Goal: Task Accomplishment & Management: Manage account settings

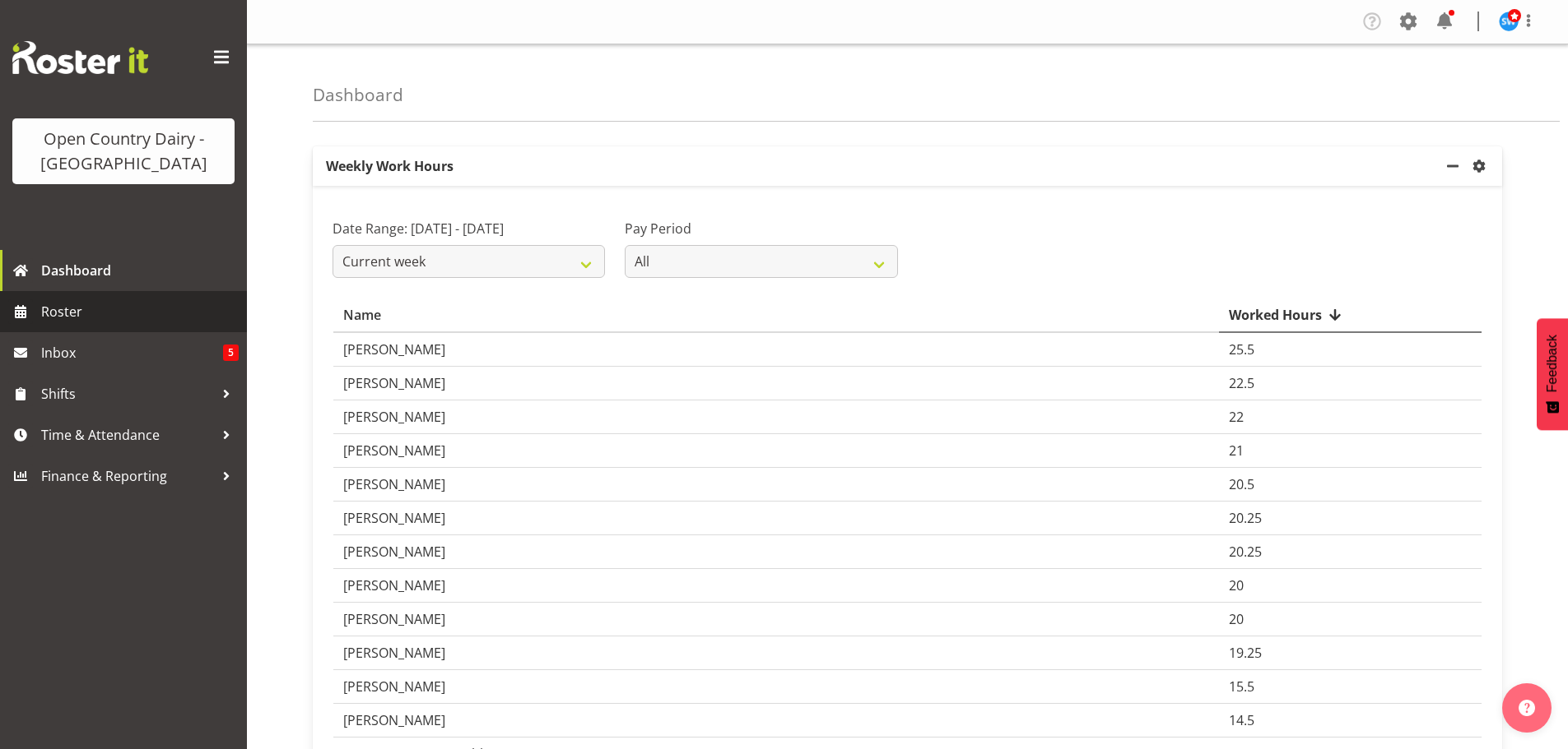
click at [51, 303] on span "Roster" at bounding box center [139, 311] width 197 height 25
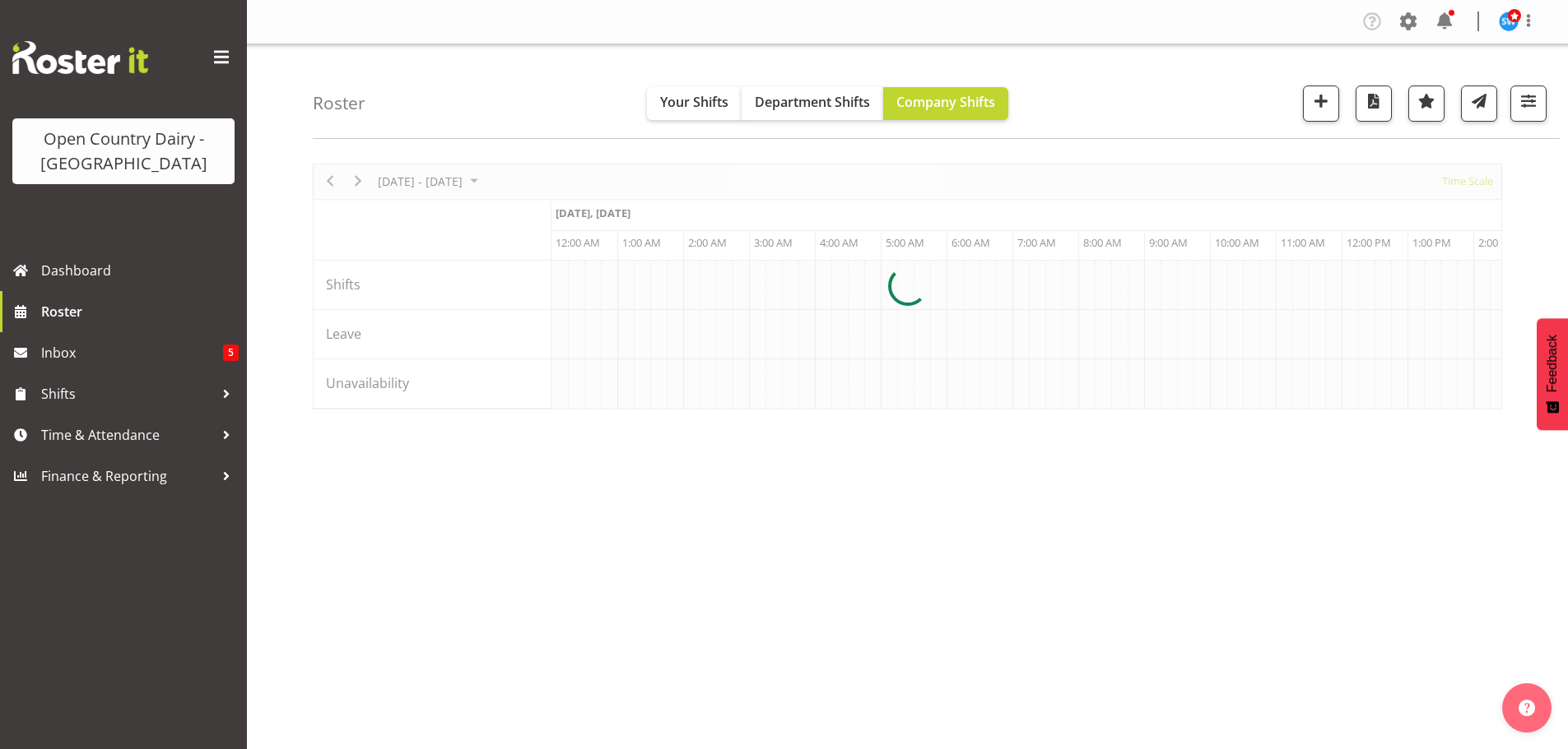
scroll to position [0, 1581]
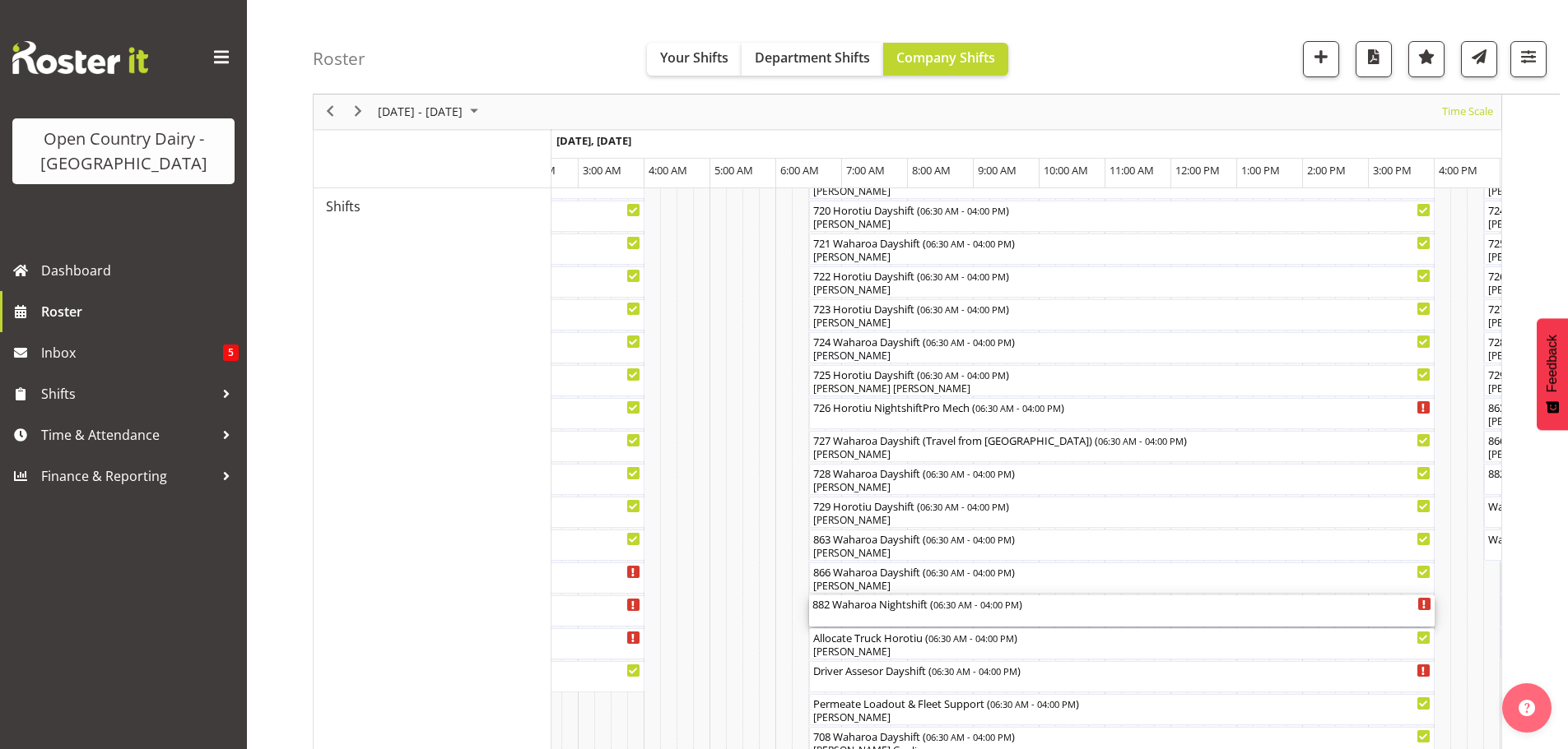
click at [862, 611] on div "882 Waharoa Nightshift ( 06:30 AM - 04:00 PM )" at bounding box center [1121, 604] width 619 height 16
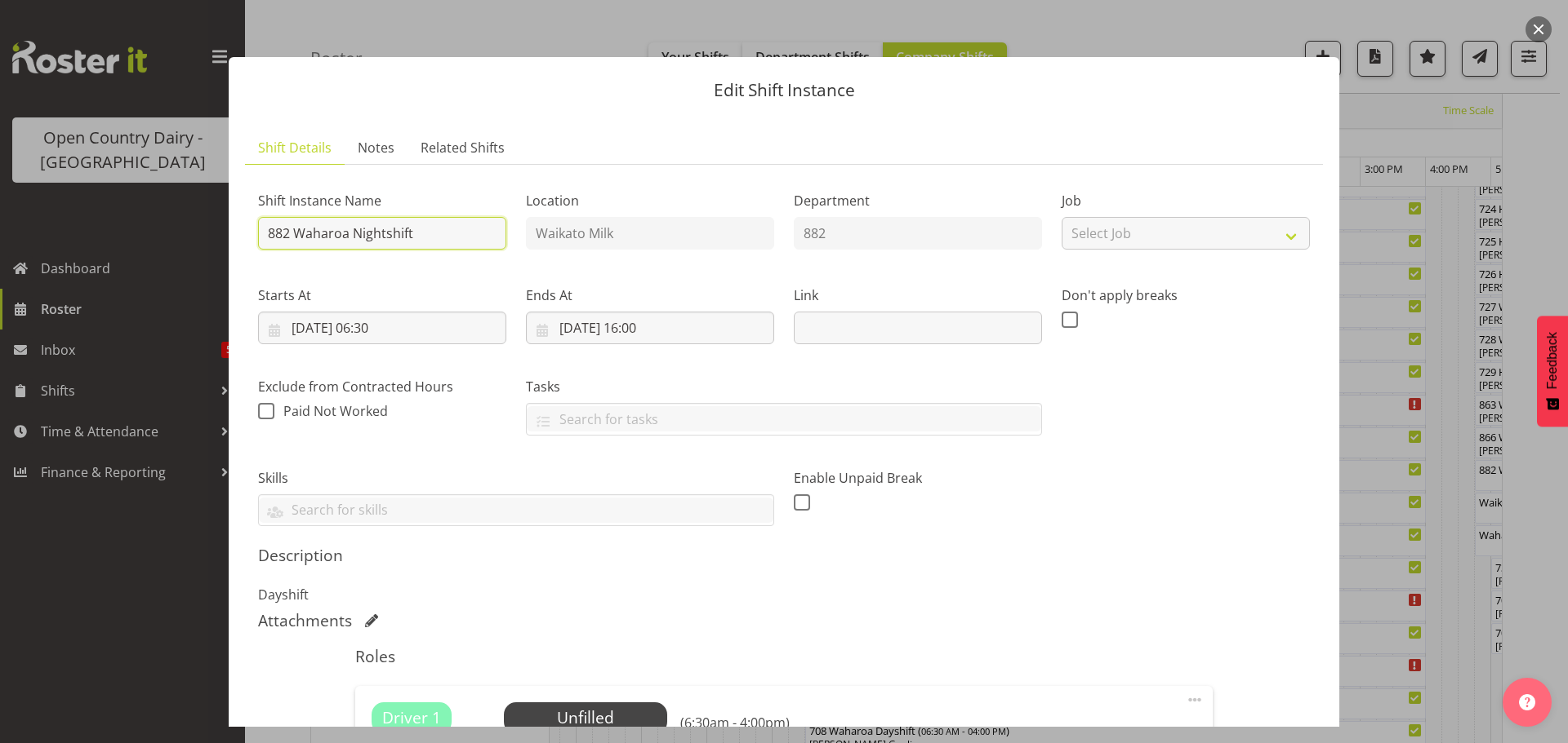
drag, startPoint x: 424, startPoint y: 235, endPoint x: 294, endPoint y: 247, distance: 130.6
click at [294, 247] on input "882 Waharoa Nightshift" at bounding box center [382, 234] width 248 height 32
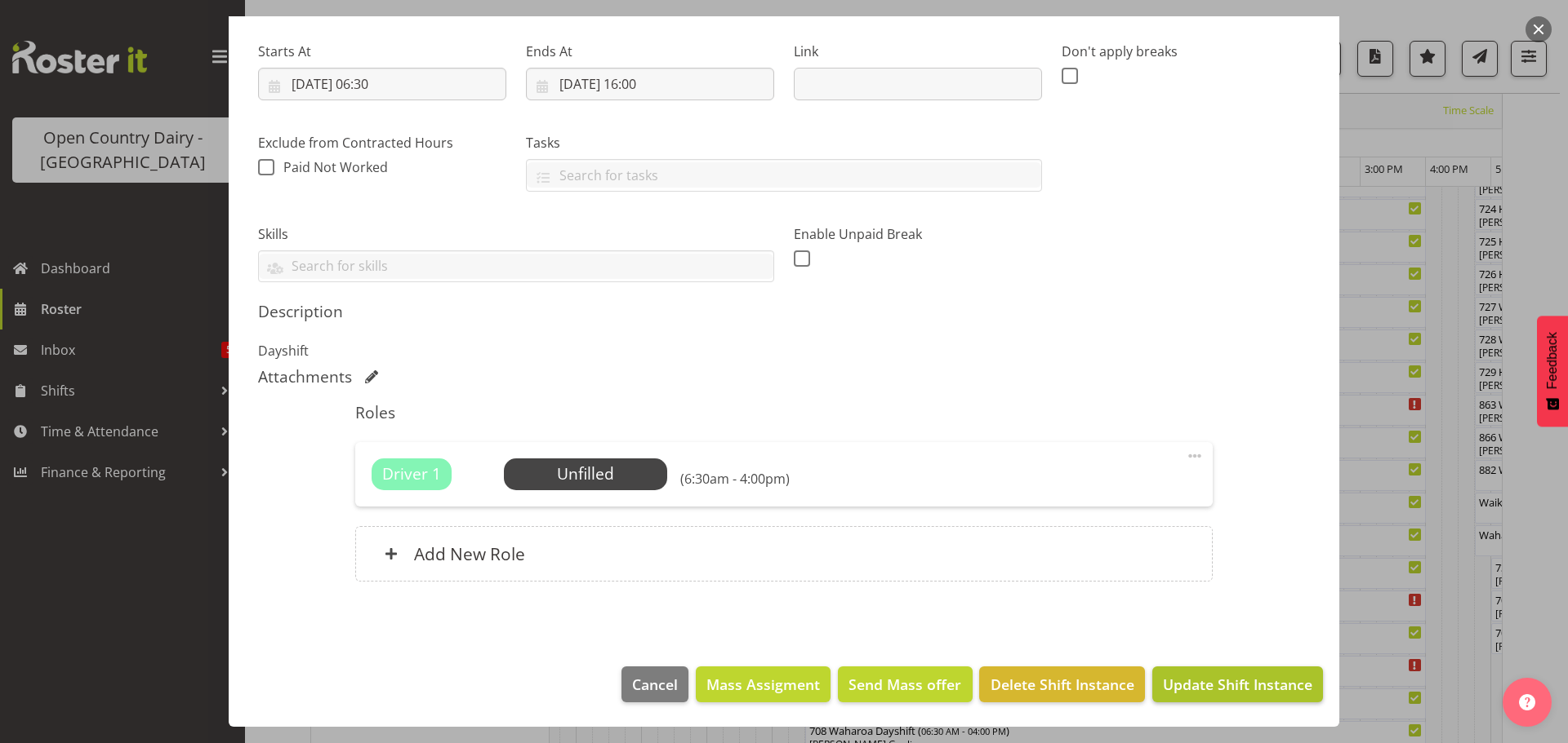
type input "882 At [GEOGRAPHIC_DATA]"
click at [1227, 684] on span "Update Shift Instance" at bounding box center [1238, 685] width 150 height 22
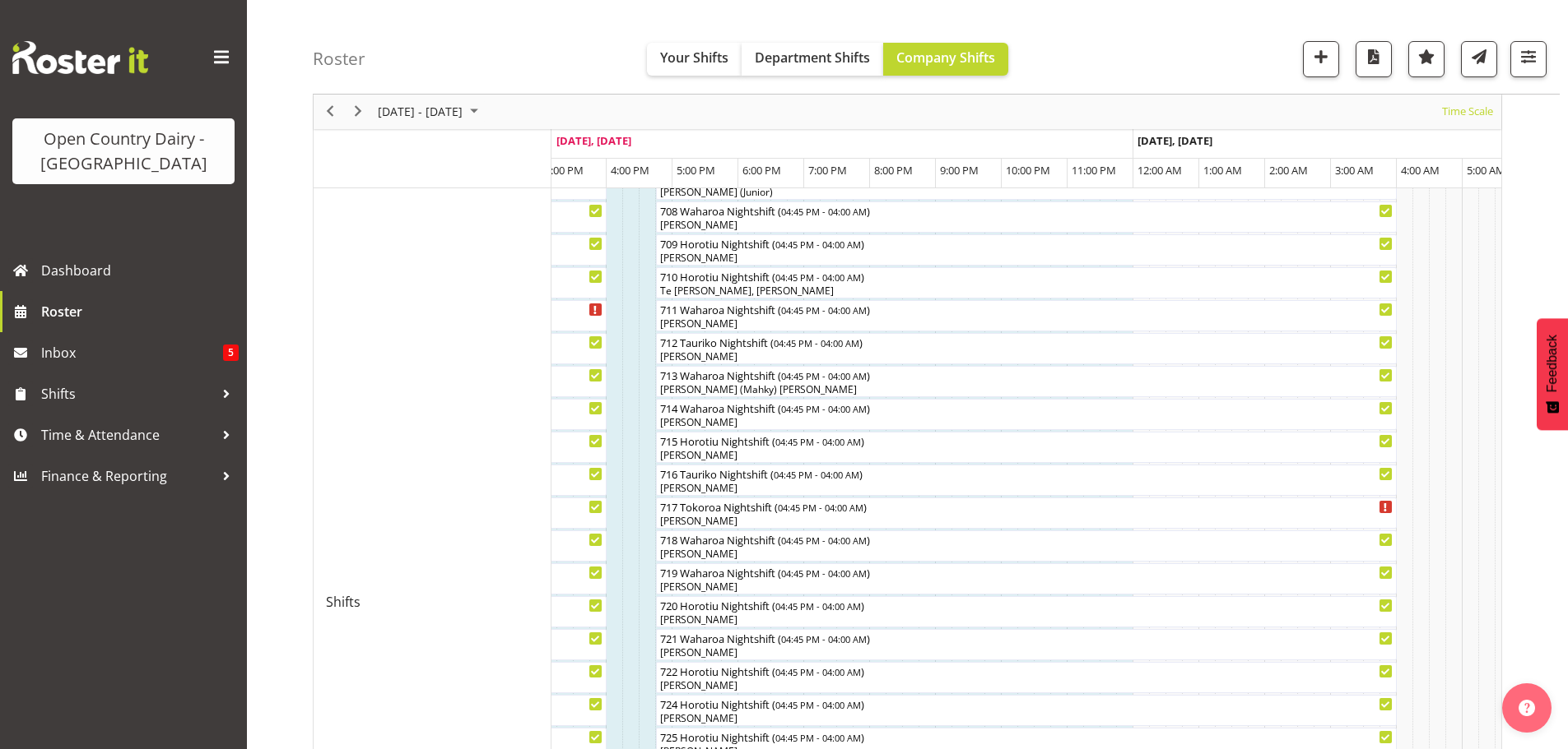
scroll to position [576, 0]
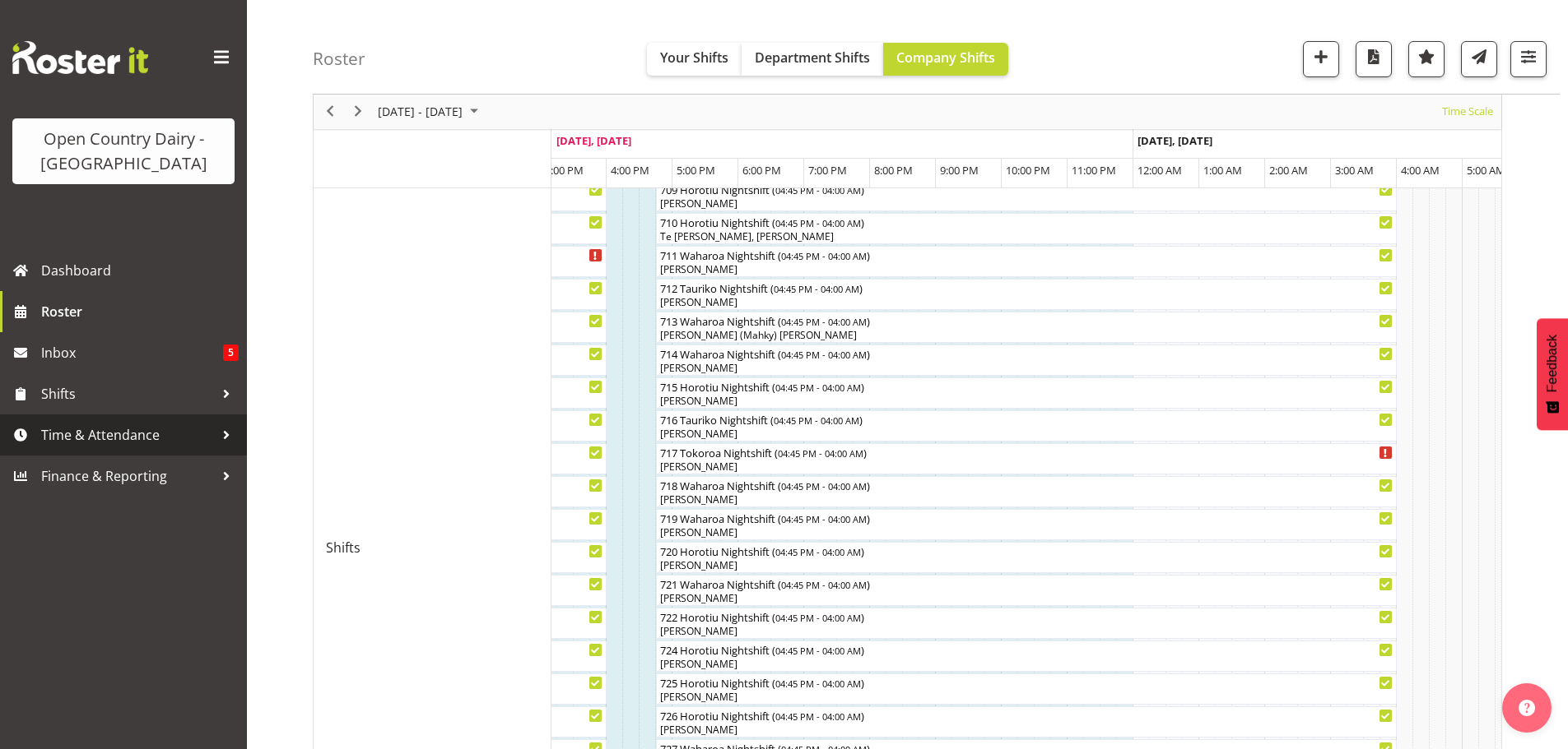
click at [66, 432] on span "Time & Attendance" at bounding box center [127, 434] width 173 height 25
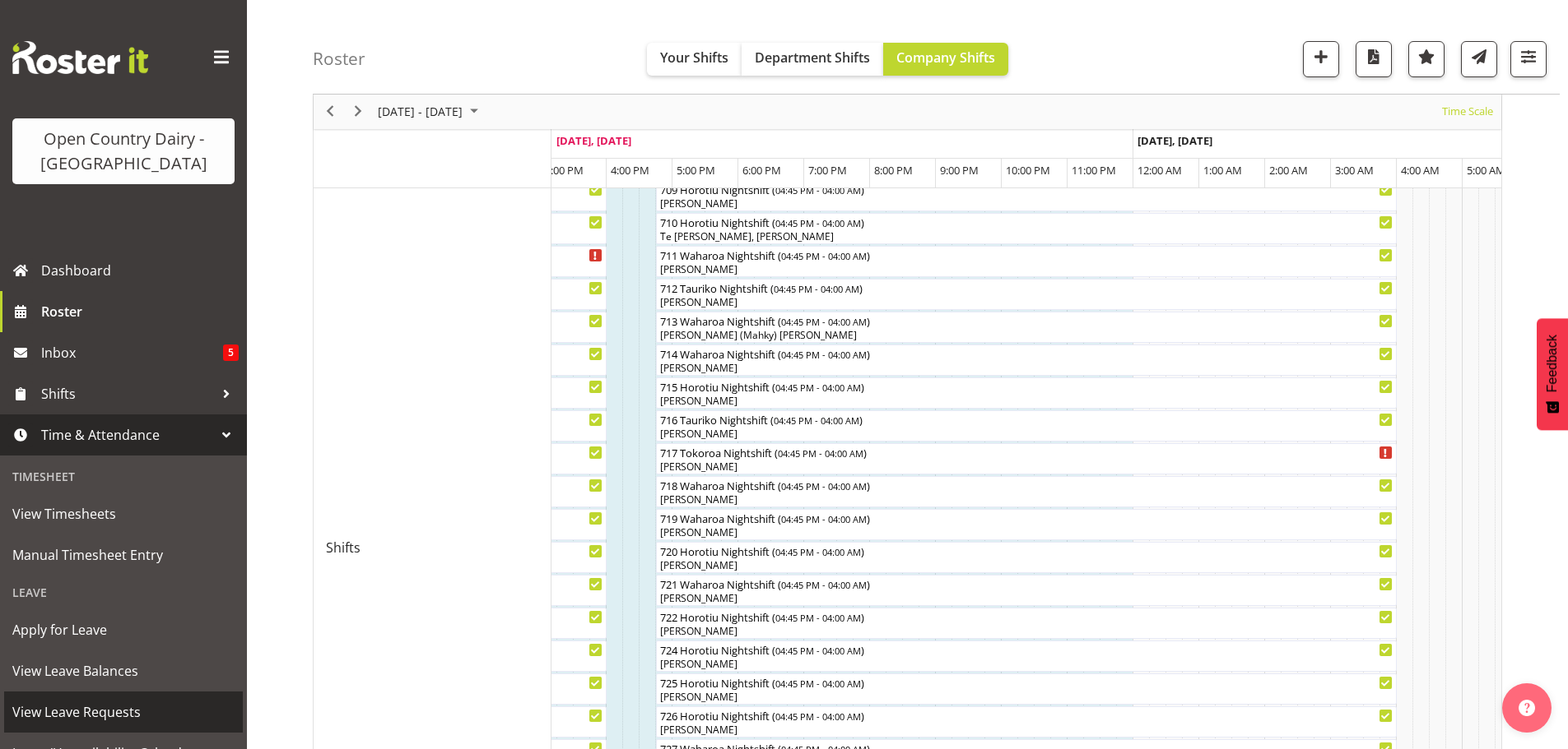
click at [45, 706] on span "View Leave Requests" at bounding box center [124, 712] width 222 height 25
